Goal: Information Seeking & Learning: Understand process/instructions

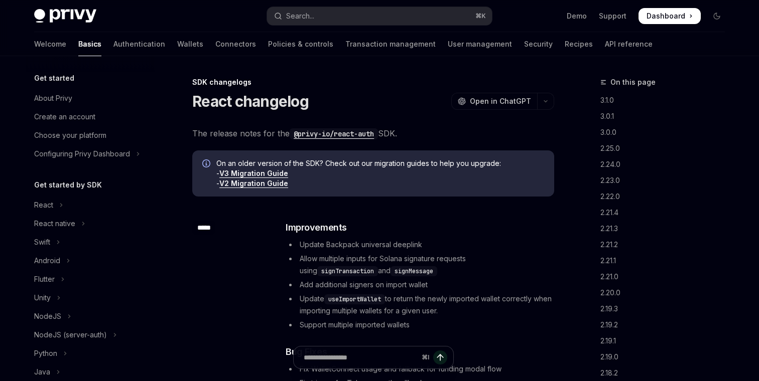
scroll to position [260, 0]
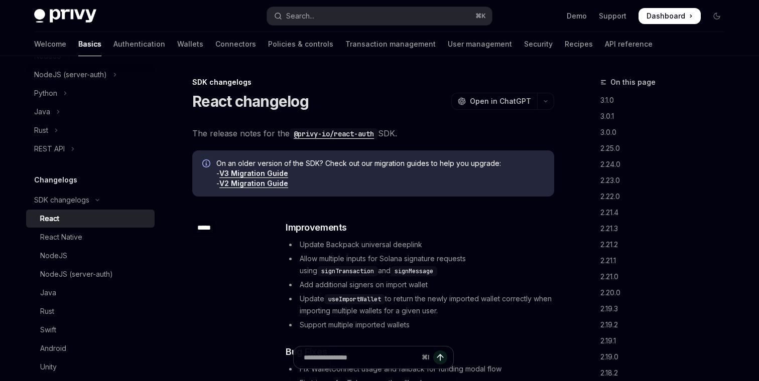
click at [273, 171] on link "V3 Migration Guide" at bounding box center [253, 173] width 69 height 9
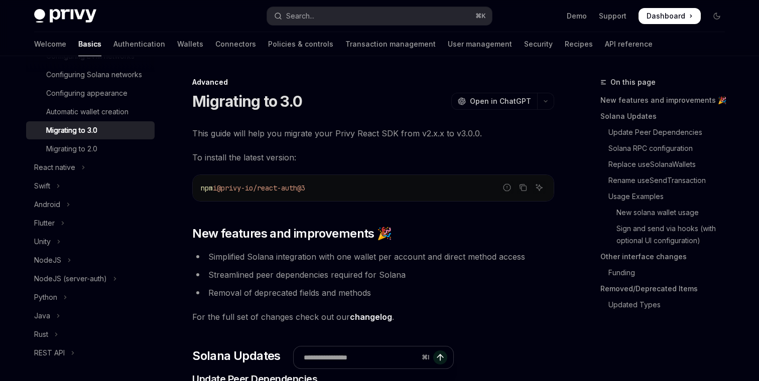
scroll to position [172, 0]
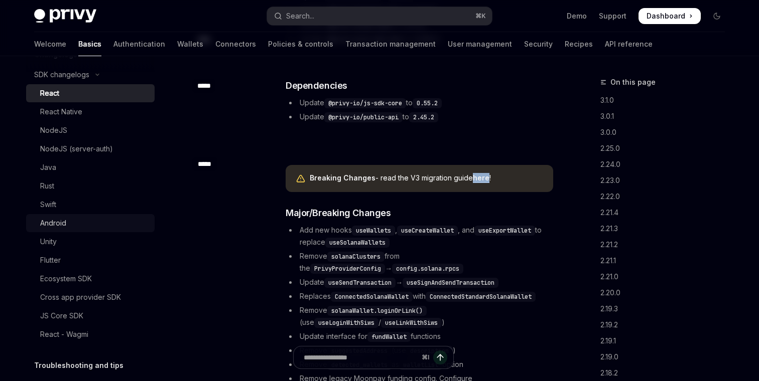
scroll to position [608, 0]
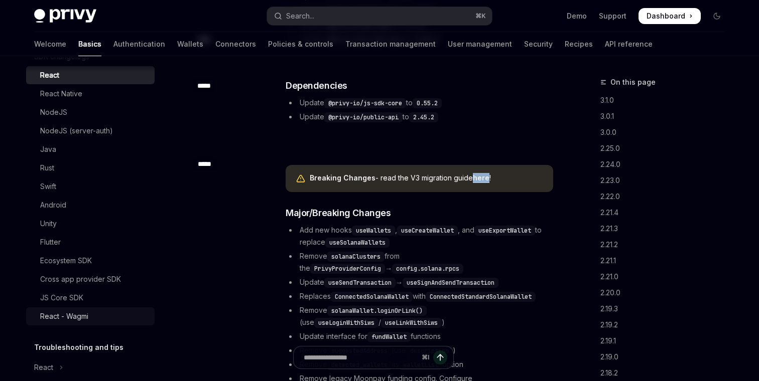
click at [81, 313] on div "React - Wagmi" at bounding box center [64, 317] width 48 height 12
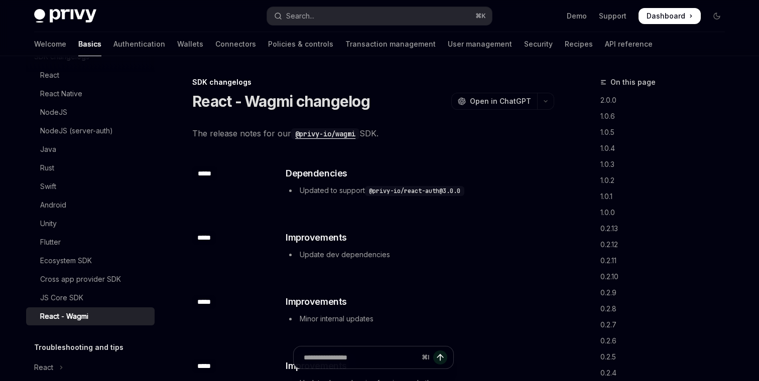
type textarea "*"
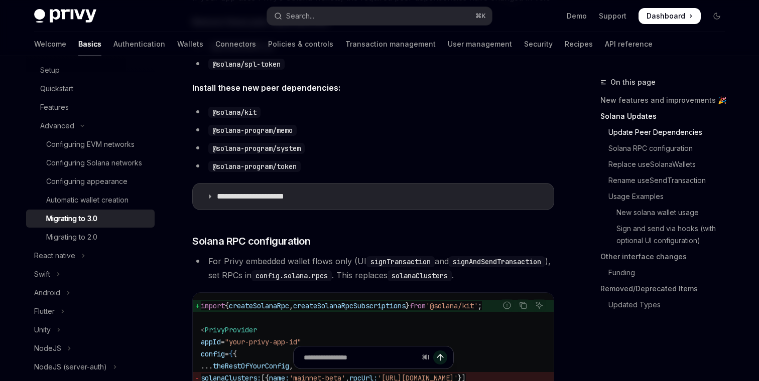
scroll to position [405, 0]
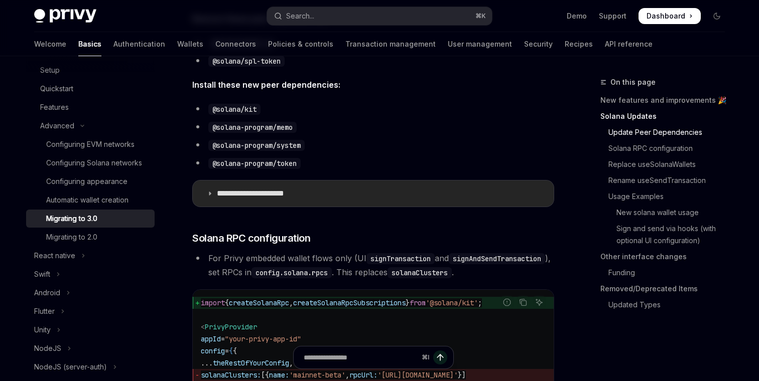
click at [283, 191] on p "**********" at bounding box center [264, 194] width 94 height 10
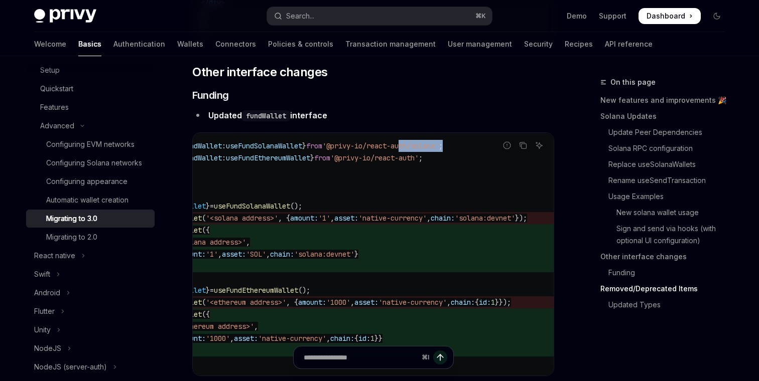
scroll to position [0, 113]
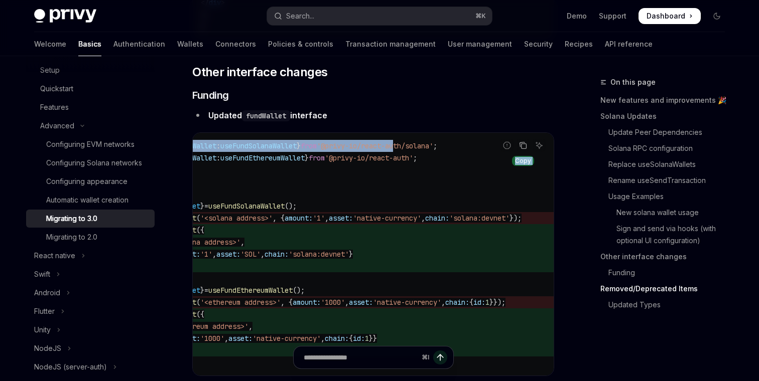
drag, startPoint x: 481, startPoint y: 178, endPoint x: 520, endPoint y: 178, distance: 39.1
click at [520, 178] on div "Report incorrect code Copy Ask AI import { useFundWallet : useFundSolanaWallet …" at bounding box center [373, 254] width 362 height 244
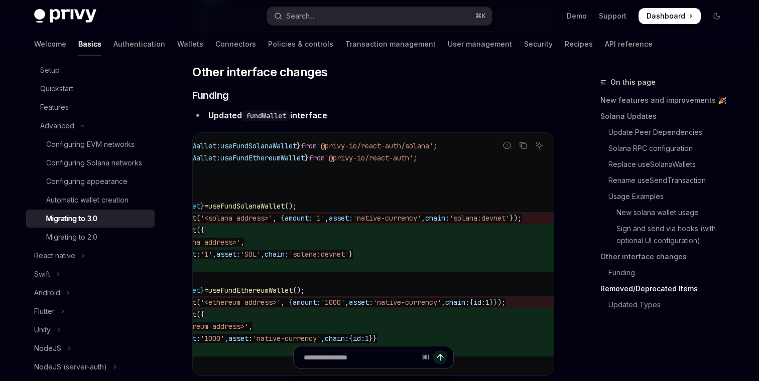
click at [427, 197] on code "import { useFundWallet : useFundSolanaWallet } from '@privy-io/react-auth/solan…" at bounding box center [340, 254] width 409 height 229
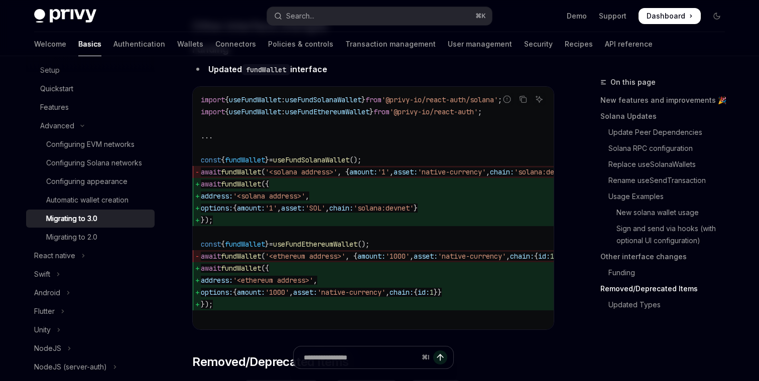
scroll to position [3390, 0]
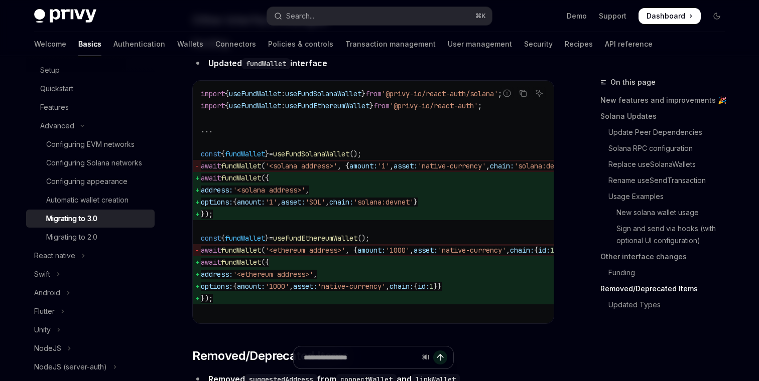
click at [278, 110] on span "useFundWallet" at bounding box center [255, 105] width 52 height 9
copy span "useFundWallet"
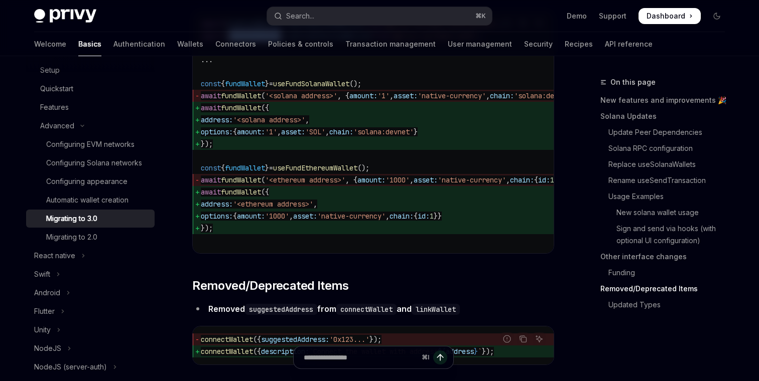
scroll to position [3461, 0]
click at [370, 186] on code "import { useFundWallet : useFundSolanaWallet } from '@privy-io/react-auth/solan…" at bounding box center [405, 131] width 409 height 229
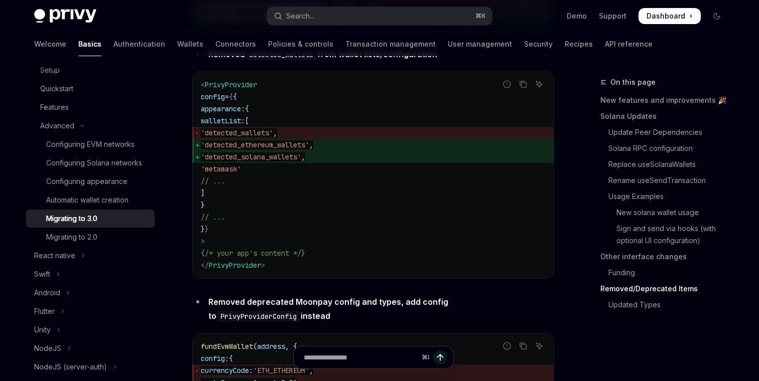
scroll to position [3798, 0]
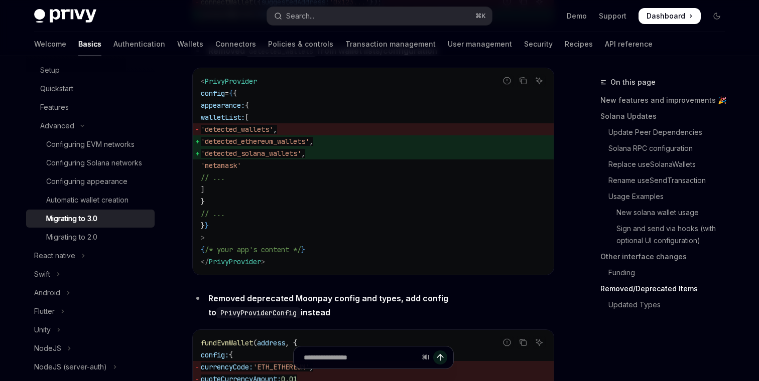
click at [309, 146] on span "'detected_ethereum_wallets'" at bounding box center [255, 141] width 108 height 9
copy span "detected_ethereum_wallets"
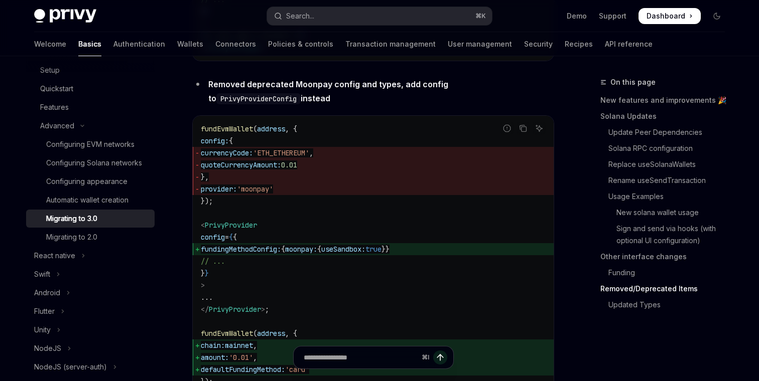
scroll to position [4022, 0]
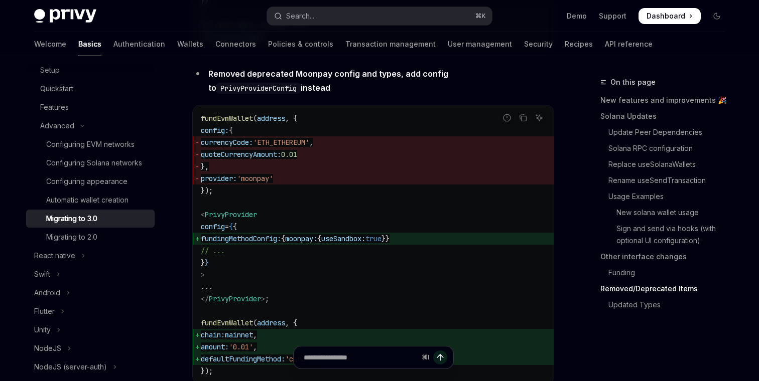
click at [236, 123] on span "fundEvmWallet" at bounding box center [227, 118] width 52 height 9
copy span "fundEvmWallet"
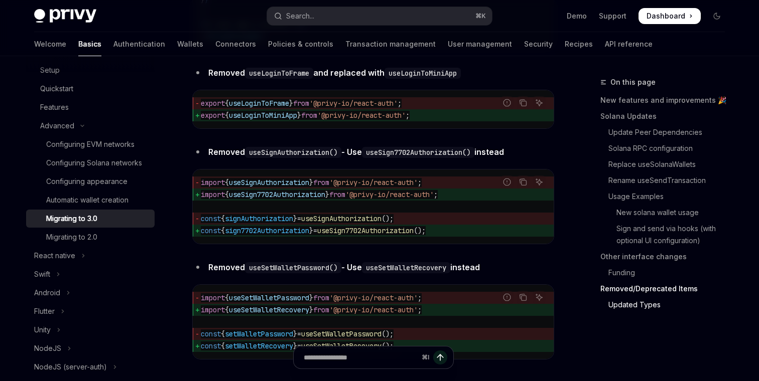
scroll to position [4635, 0]
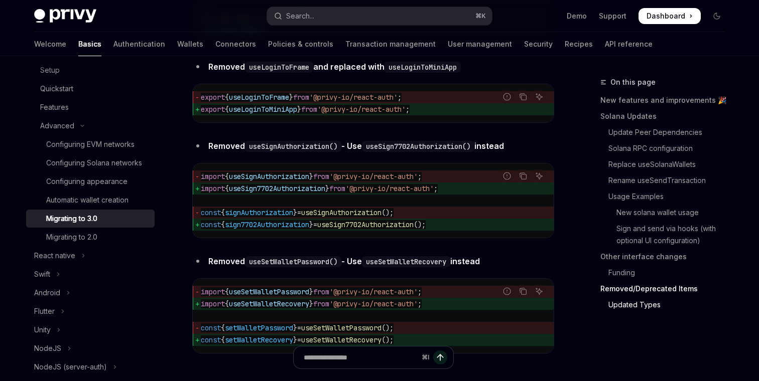
click at [258, 102] on span "useLoginToFrame" at bounding box center [259, 97] width 60 height 9
copy span "useLoginToFrame"
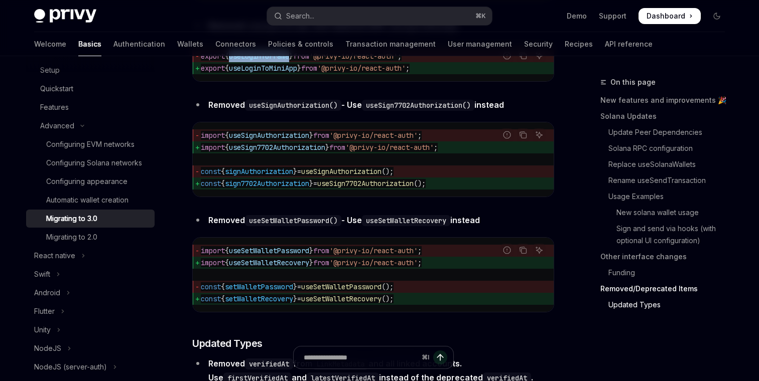
scroll to position [4679, 0]
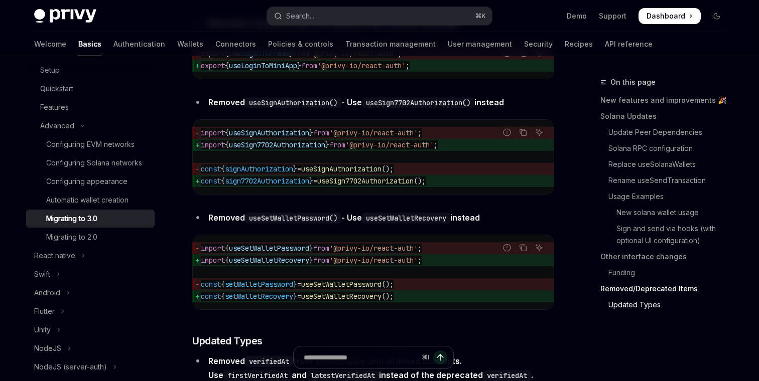
click at [286, 137] on span "useSignAuthorization" at bounding box center [269, 132] width 80 height 9
copy span "useSignAuthorization"
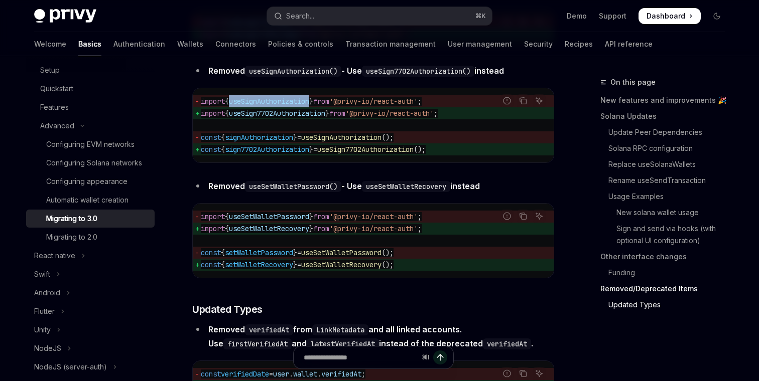
scroll to position [4718, 0]
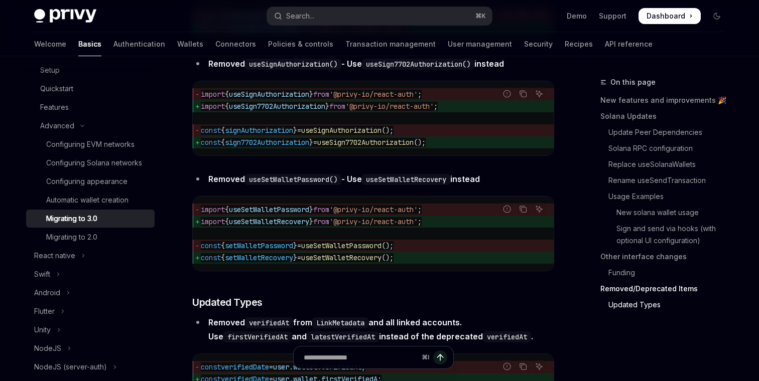
click at [286, 135] on span "signAuthorization" at bounding box center [259, 130] width 68 height 9
copy span "signAuthorization"
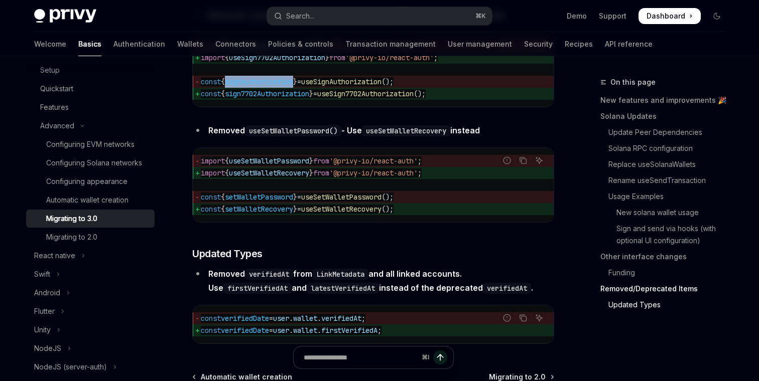
scroll to position [4767, 0]
click at [293, 201] on span "setWalletPassword" at bounding box center [259, 196] width 68 height 9
click at [292, 165] on span "useSetWalletPassword" at bounding box center [269, 160] width 80 height 9
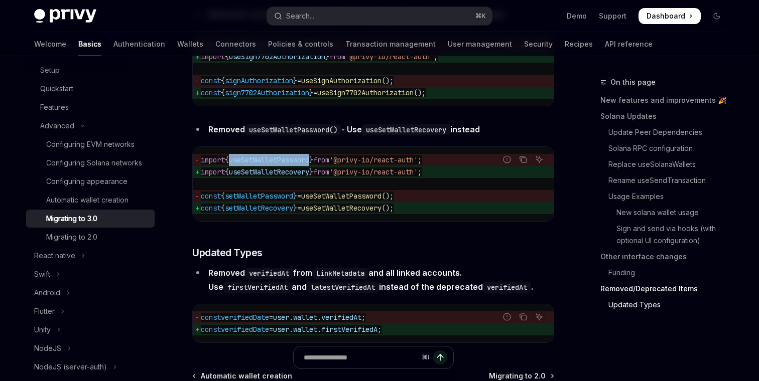
click at [292, 165] on span "useSetWalletPassword" at bounding box center [269, 160] width 80 height 9
copy span "useSetWalletPassword"
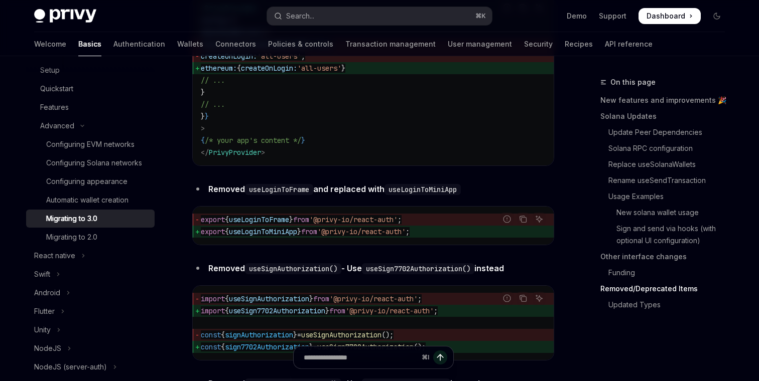
scroll to position [4555, 0]
